Goal: Navigation & Orientation: Go to known website

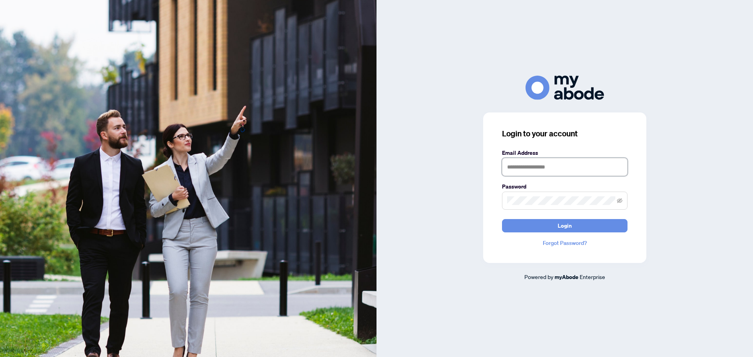
click at [551, 167] on input "text" at bounding box center [565, 167] width 126 height 18
type input "**********"
click at [502, 219] on button "Login" at bounding box center [565, 225] width 126 height 13
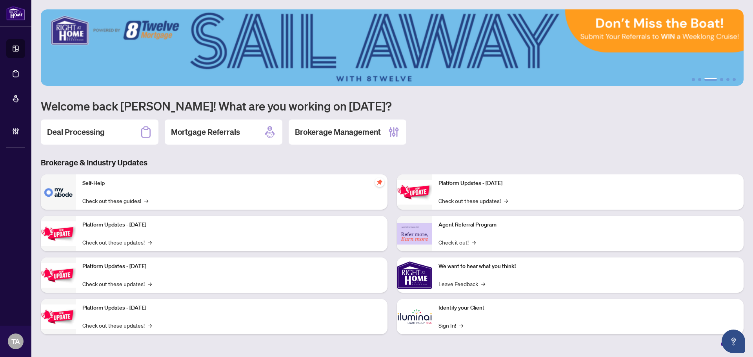
click at [496, 123] on div "Deal Processing Mortgage Referrals Brokerage Management" at bounding box center [392, 132] width 703 height 25
